Goal: Task Accomplishment & Management: Manage account settings

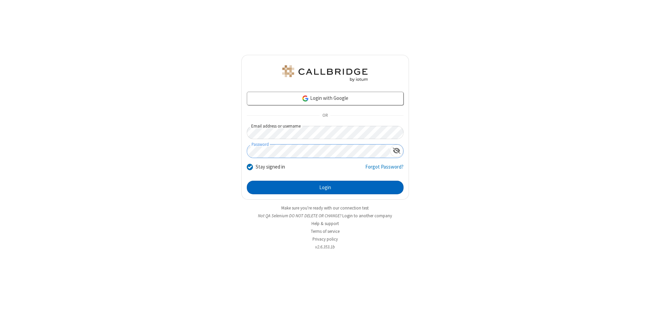
click at [325, 188] on button "Login" at bounding box center [325, 188] width 157 height 14
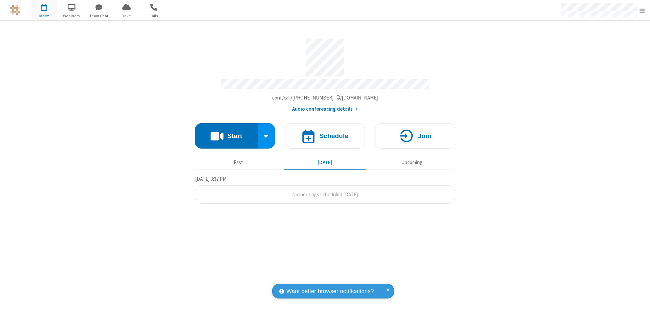
click at [642, 10] on span "Open menu" at bounding box center [641, 10] width 5 height 7
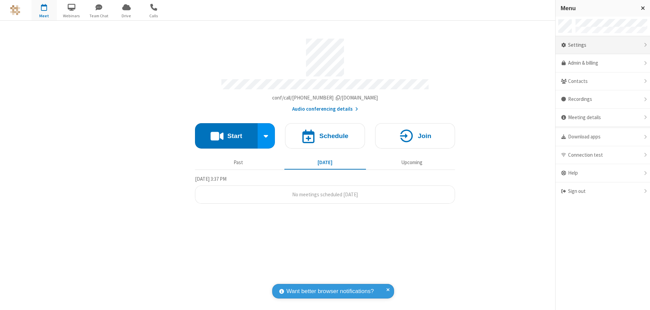
click at [603, 45] on div "Settings" at bounding box center [603, 45] width 94 height 18
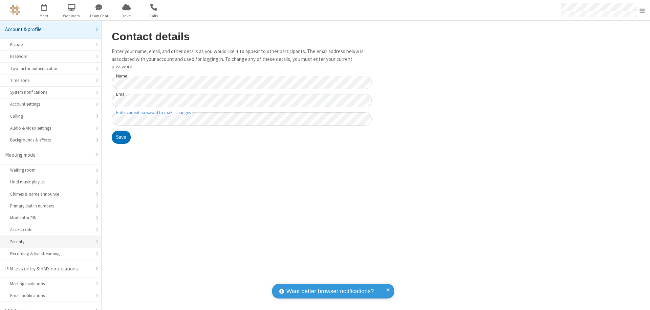
click at [48, 239] on div "Security" at bounding box center [50, 242] width 81 height 6
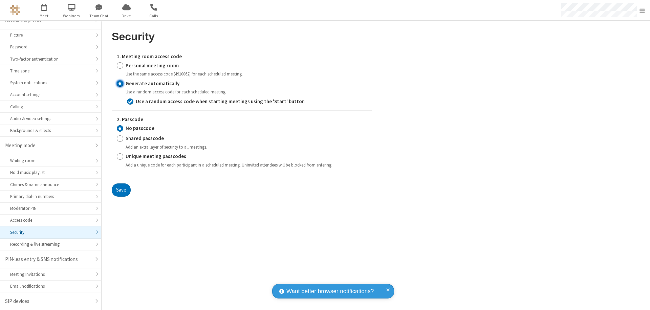
click at [120, 83] on input "Generate automatically" at bounding box center [120, 83] width 6 height 7
click at [120, 128] on input "No passcode" at bounding box center [120, 128] width 6 height 7
click at [121, 190] on button "Save" at bounding box center [121, 190] width 19 height 14
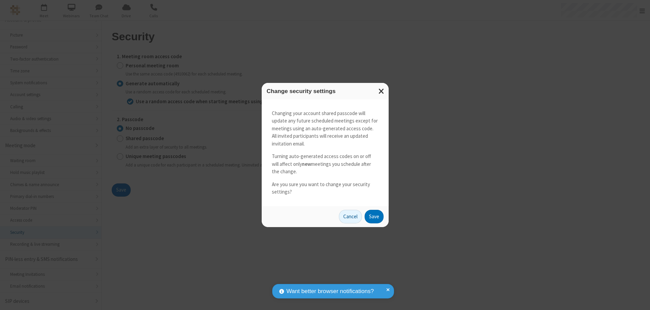
click at [374, 216] on button "Save" at bounding box center [374, 217] width 19 height 14
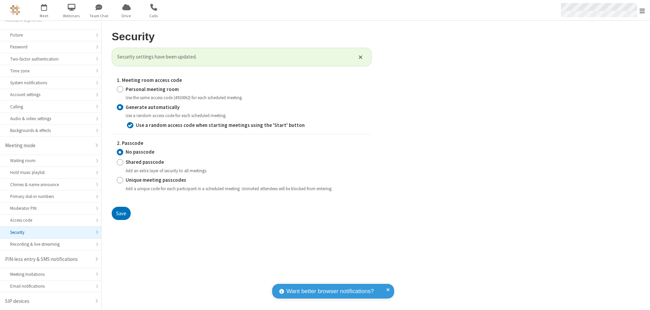
click at [642, 10] on span "Open menu" at bounding box center [641, 10] width 5 height 7
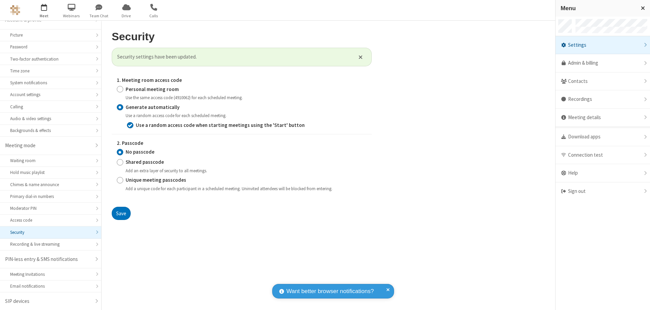
click at [44, 10] on span "button" at bounding box center [43, 7] width 25 height 12
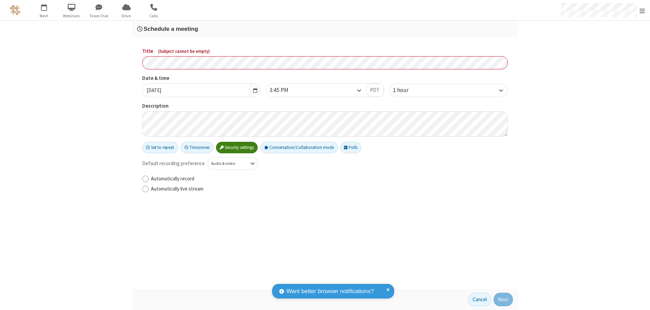
click at [325, 29] on h3 "Schedule a meeting" at bounding box center [325, 29] width 376 height 6
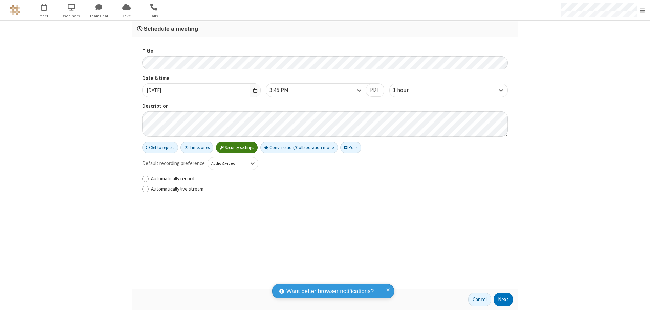
click at [503, 300] on button "Next" at bounding box center [503, 300] width 19 height 14
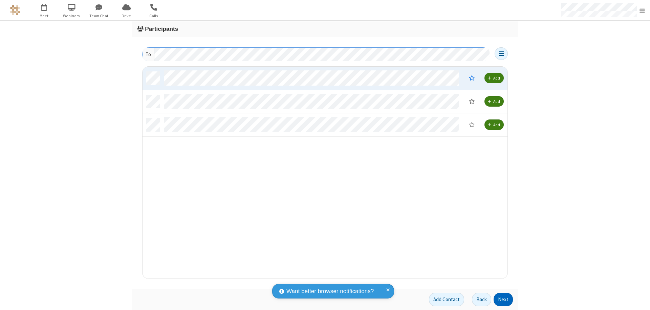
click at [503, 300] on button "Next" at bounding box center [503, 300] width 19 height 14
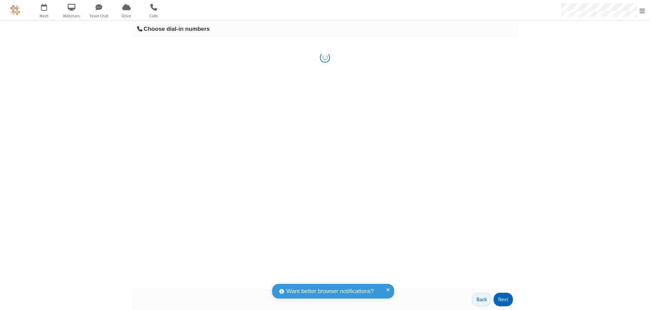
click at [503, 300] on button "Next" at bounding box center [503, 300] width 19 height 14
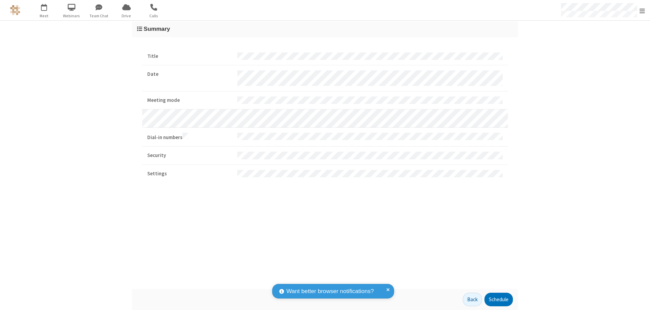
click at [498, 300] on button "Schedule" at bounding box center [498, 300] width 28 height 14
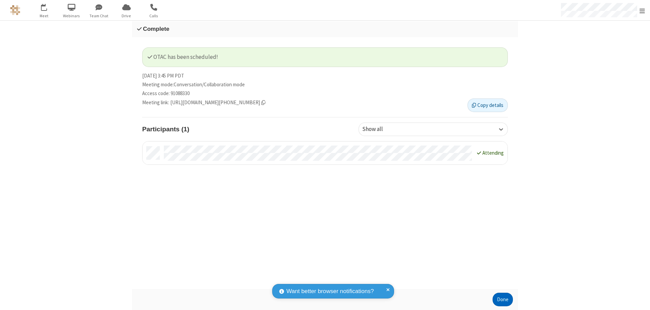
click at [503, 300] on button "Done" at bounding box center [503, 300] width 20 height 14
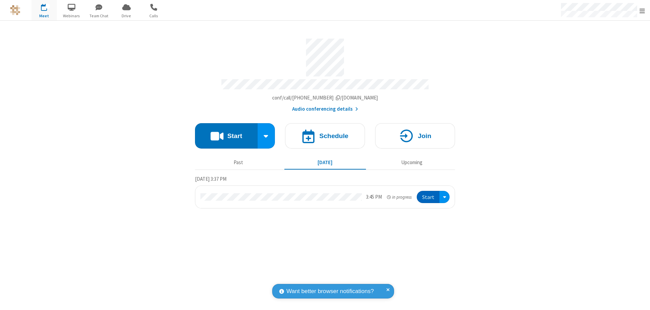
click at [429, 194] on button "Start" at bounding box center [428, 197] width 23 height 13
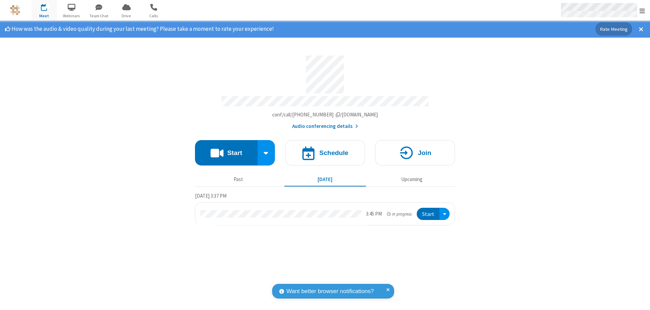
click at [642, 10] on span "Open menu" at bounding box center [641, 10] width 5 height 7
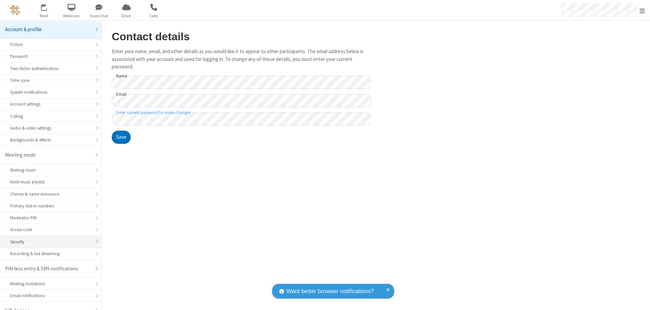
click at [48, 239] on div "Security" at bounding box center [50, 242] width 81 height 6
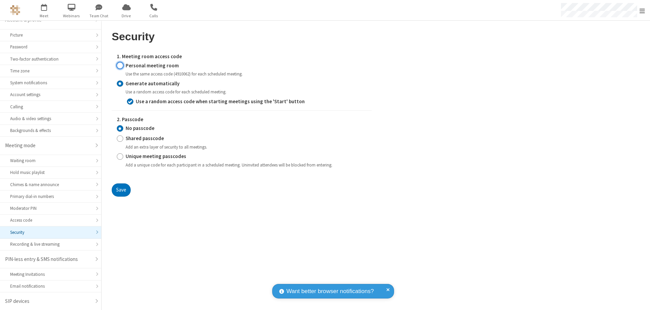
click at [120, 65] on input "Personal meeting room" at bounding box center [120, 65] width 6 height 7
radio input "true"
click at [120, 125] on input "No passcode" at bounding box center [120, 128] width 6 height 7
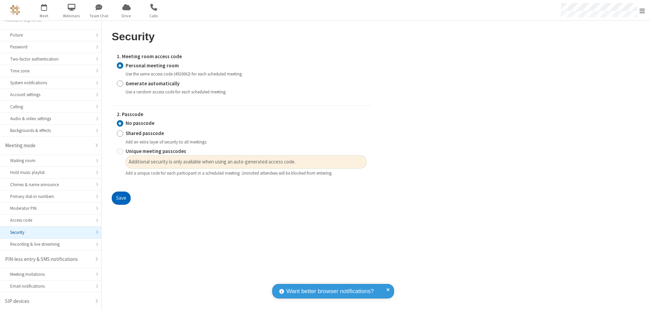
click at [121, 198] on button "Save" at bounding box center [121, 199] width 19 height 14
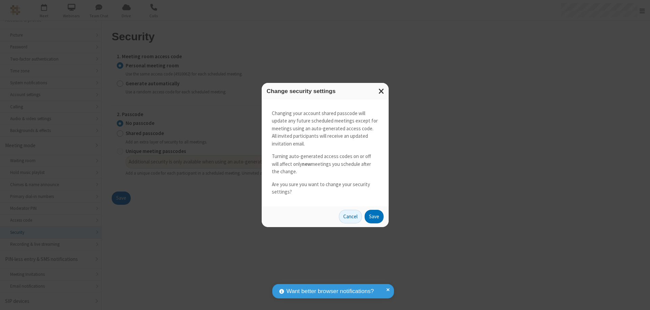
click at [374, 216] on button "Save" at bounding box center [374, 217] width 19 height 14
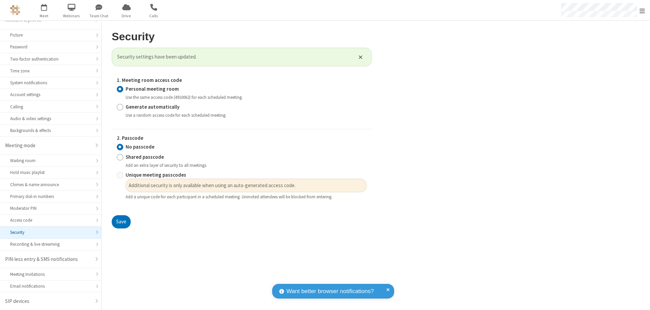
click at [642, 10] on span "Open menu" at bounding box center [641, 10] width 5 height 7
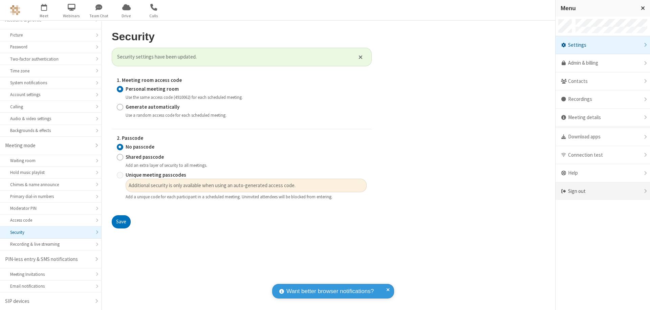
click at [600, 191] on div "Sign out" at bounding box center [603, 191] width 94 height 18
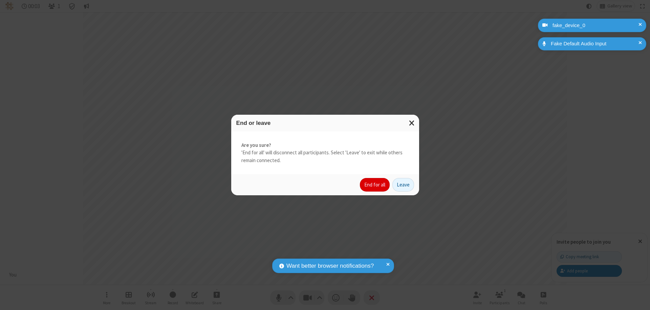
click at [375, 185] on button "End for all" at bounding box center [375, 185] width 30 height 14
